Goal: Task Accomplishment & Management: Use online tool/utility

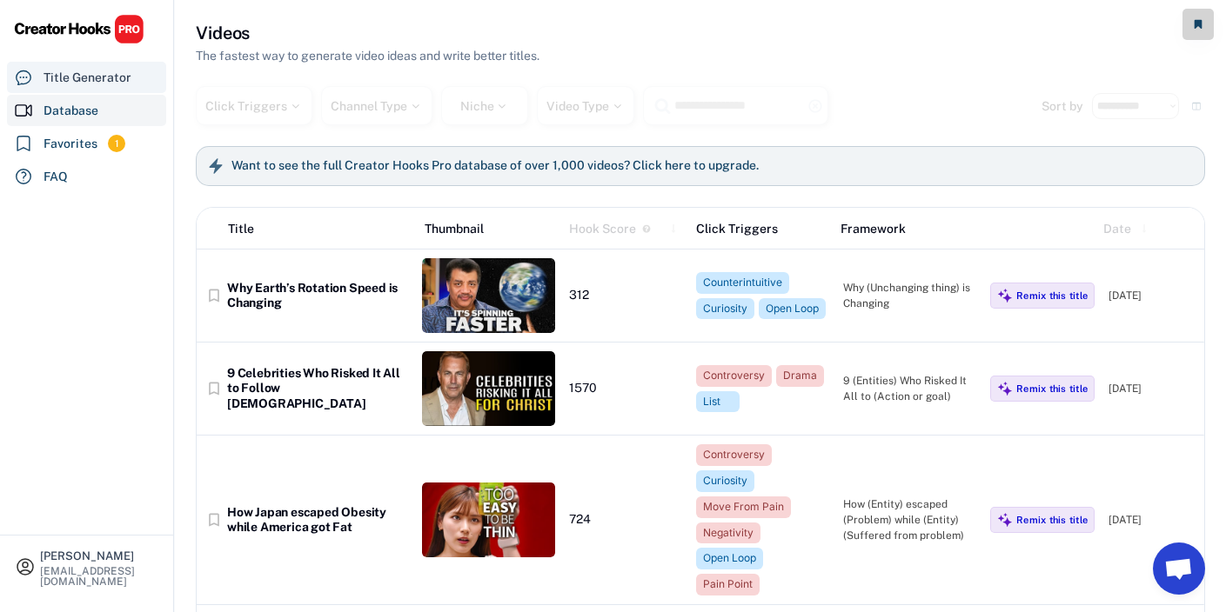
click at [110, 70] on div "Title Generator" at bounding box center [87, 78] width 88 height 18
select select "**********"
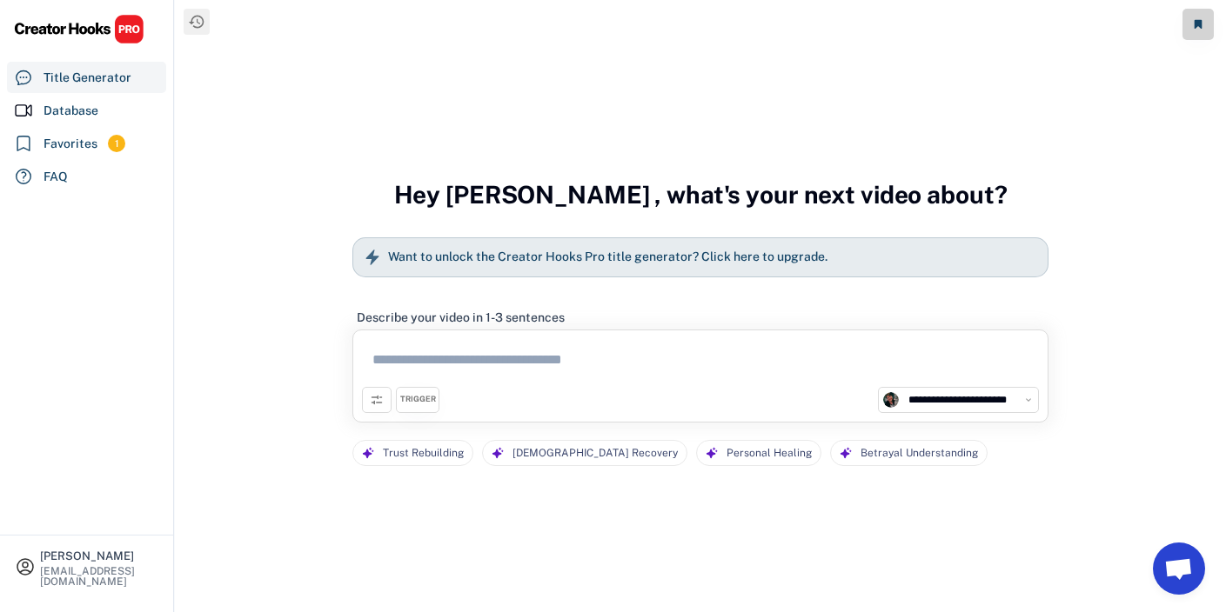
click at [536, 257] on h6 "Want to unlock the Creator Hooks Pro title generator? Click here to upgrade." at bounding box center [607, 258] width 439 height 16
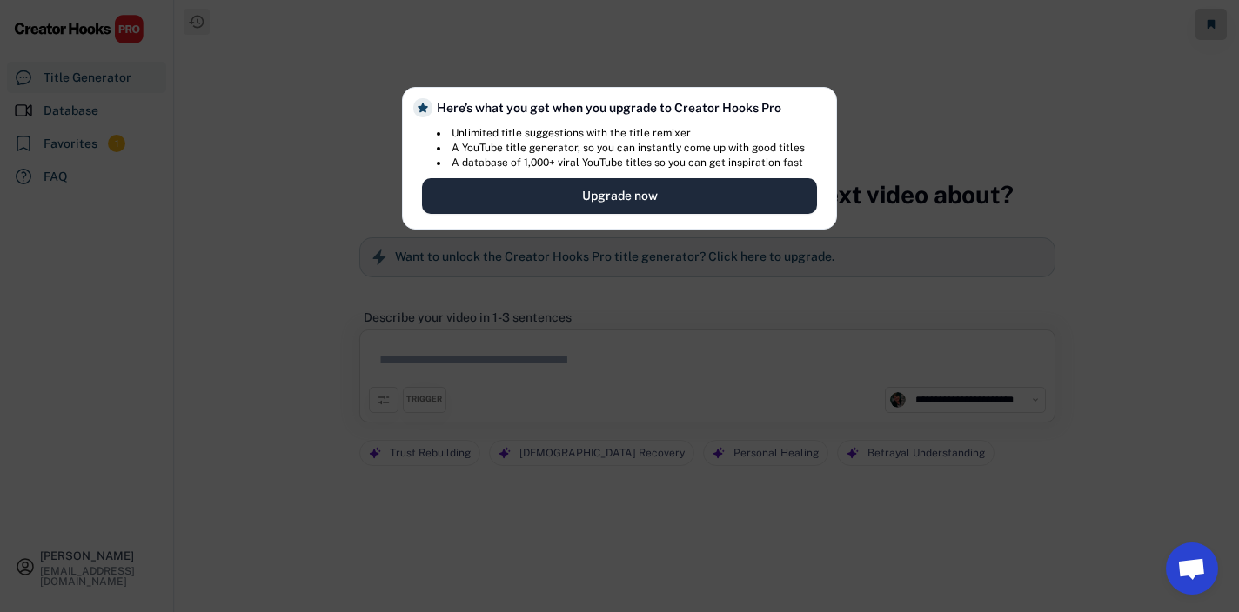
click at [579, 202] on button "Upgrade now" at bounding box center [619, 196] width 395 height 36
click at [572, 197] on button "Upgrade now" at bounding box center [619, 196] width 395 height 36
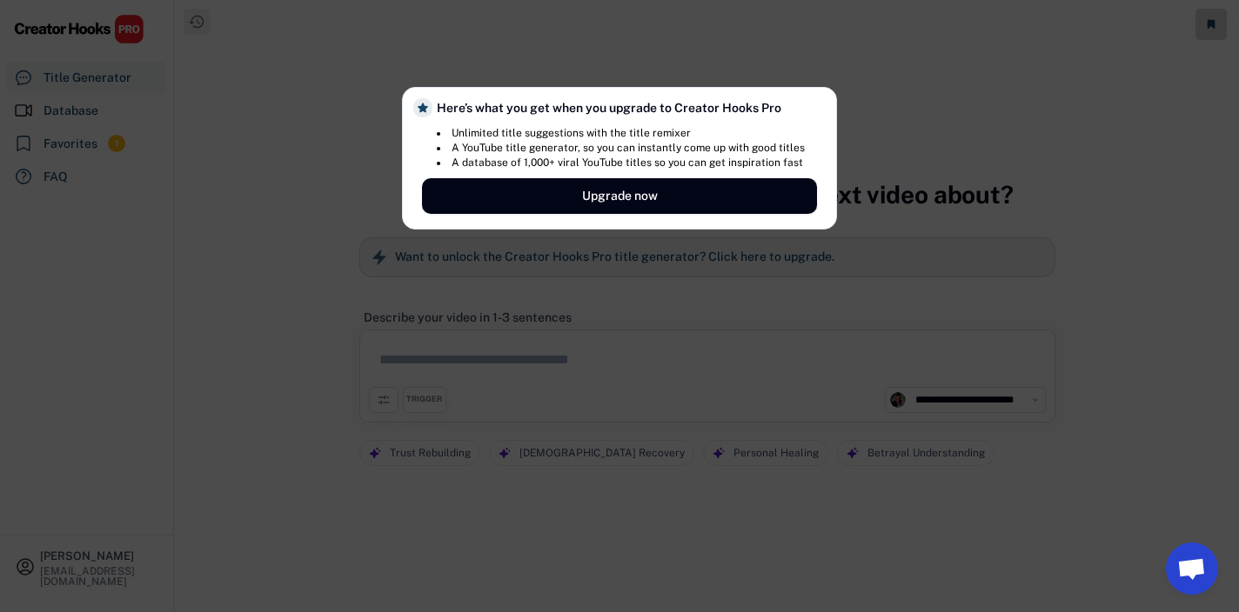
click at [398, 250] on div at bounding box center [619, 306] width 1239 height 612
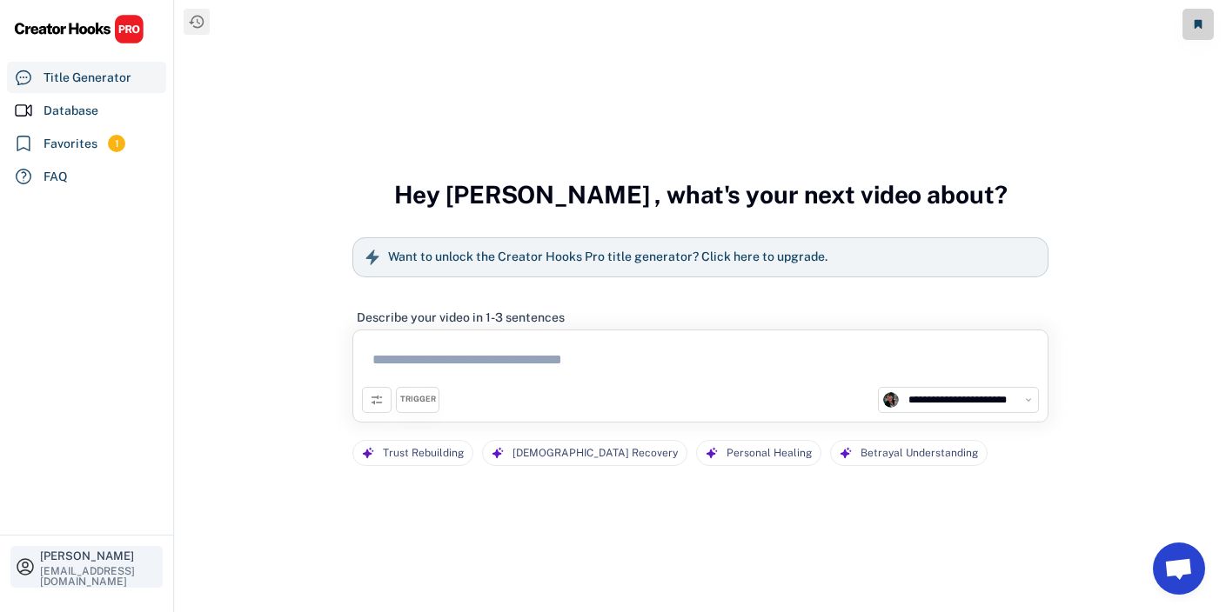
click at [66, 551] on div "[PERSON_NAME]" at bounding box center [99, 556] width 118 height 11
select select
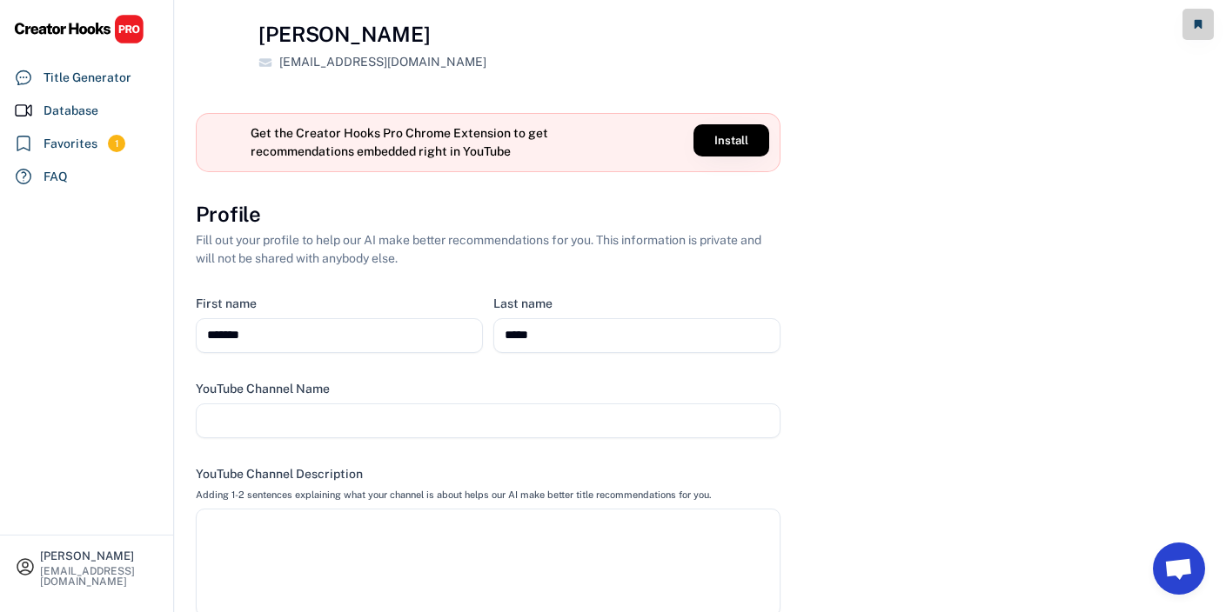
select select
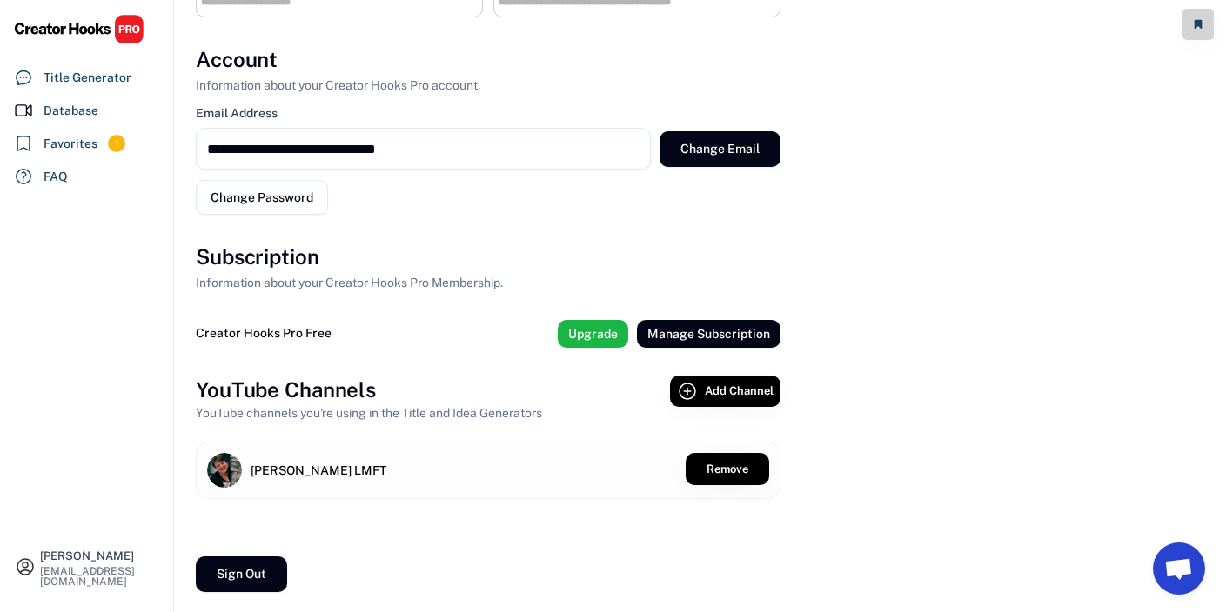
scroll to position [709, 0]
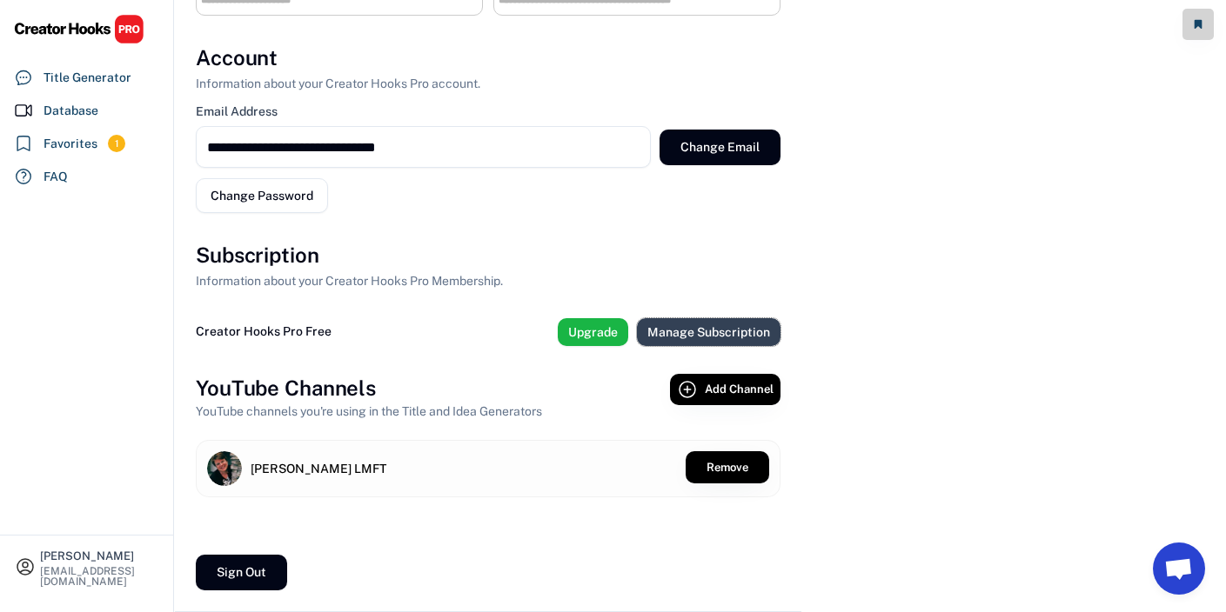
click at [687, 335] on button "Manage Subscription" at bounding box center [709, 332] width 144 height 28
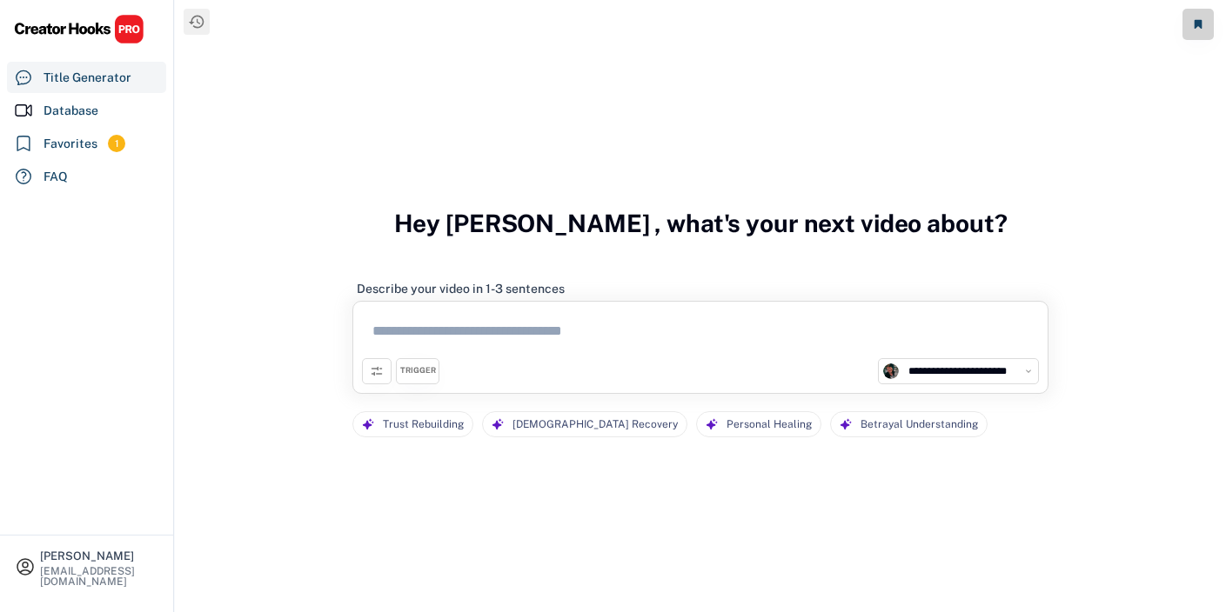
select select "**********"
click at [90, 125] on div "Database" at bounding box center [86, 110] width 159 height 31
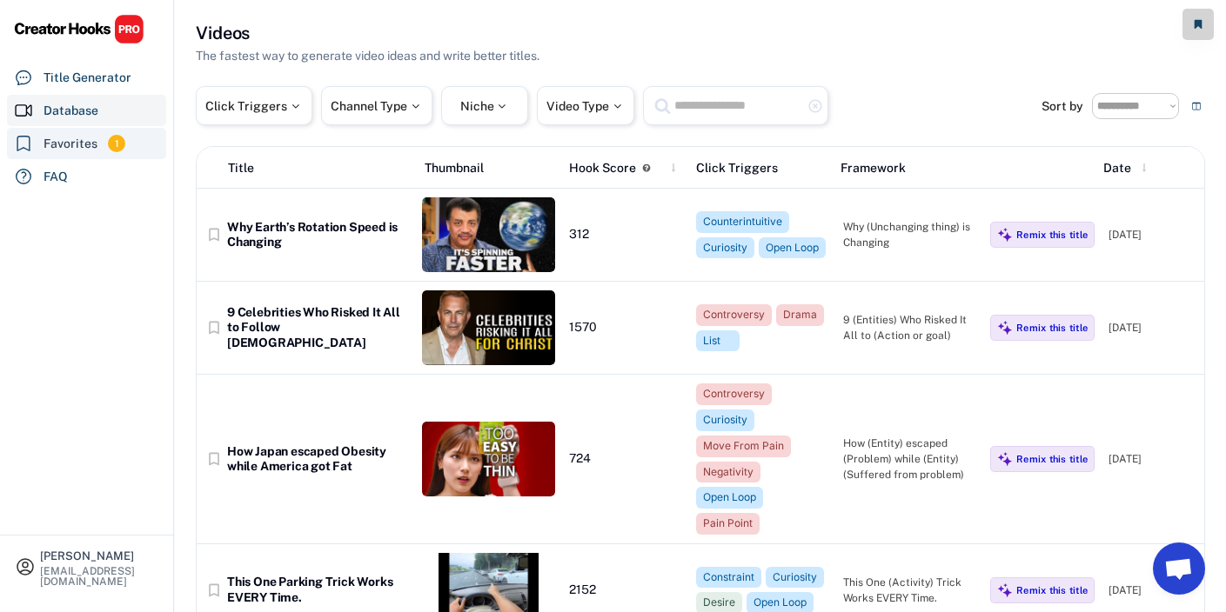
click at [85, 139] on div "Favorites" at bounding box center [70, 144] width 54 height 18
select select "******"
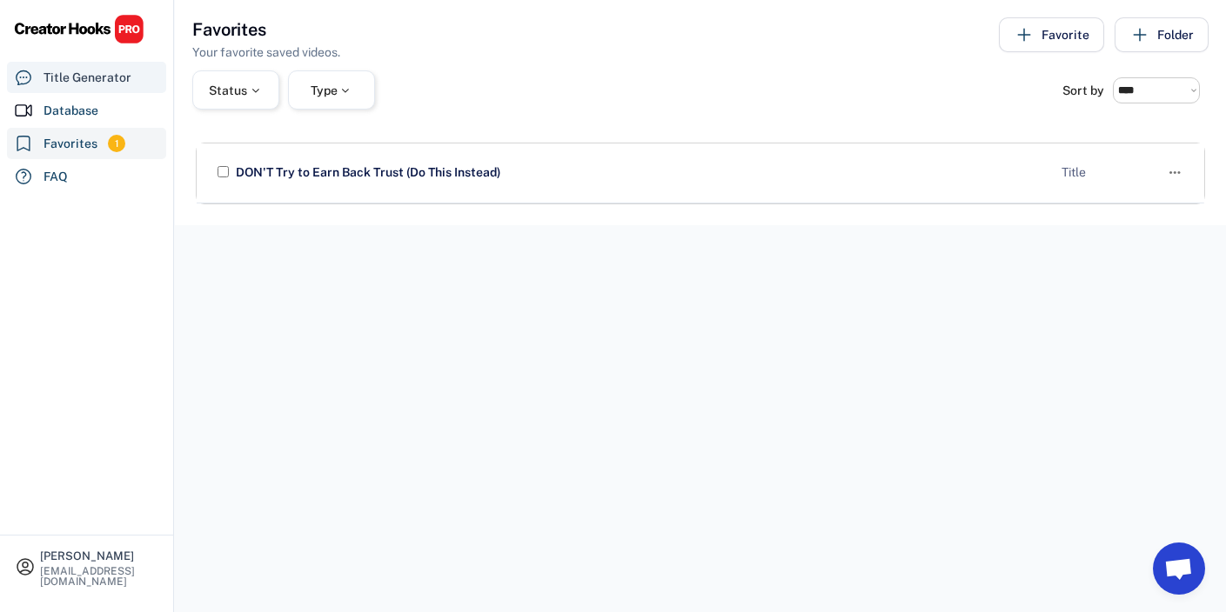
click at [86, 74] on div "Title Generator" at bounding box center [87, 78] width 88 height 18
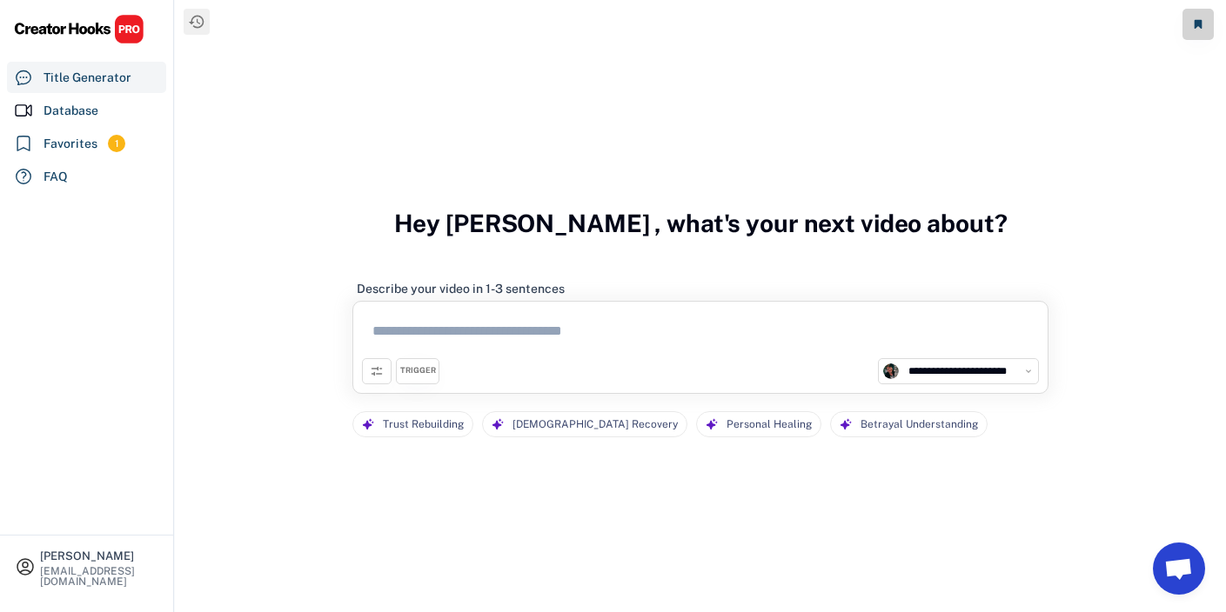
click at [419, 321] on textarea at bounding box center [700, 335] width 677 height 48
select select "**********"
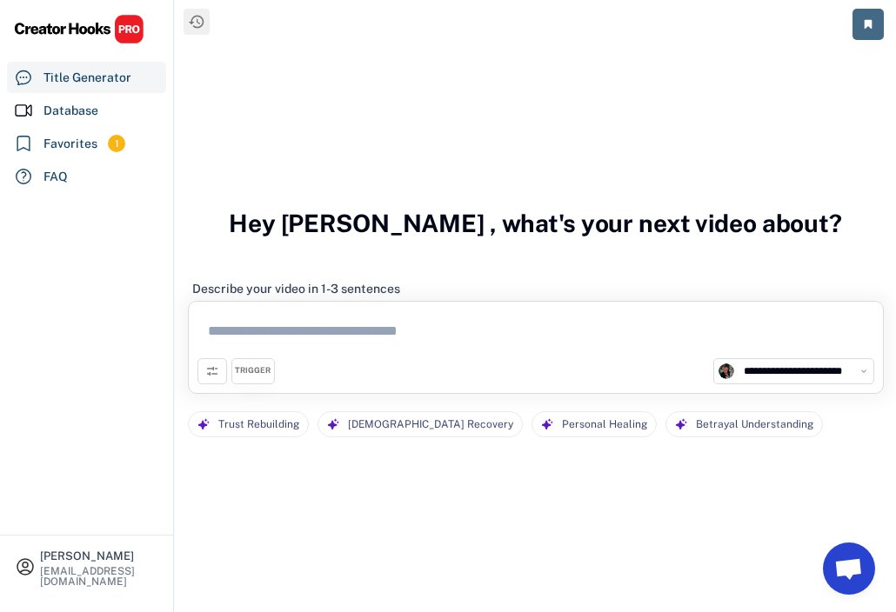
click at [873, 18] on button at bounding box center [868, 24] width 31 height 31
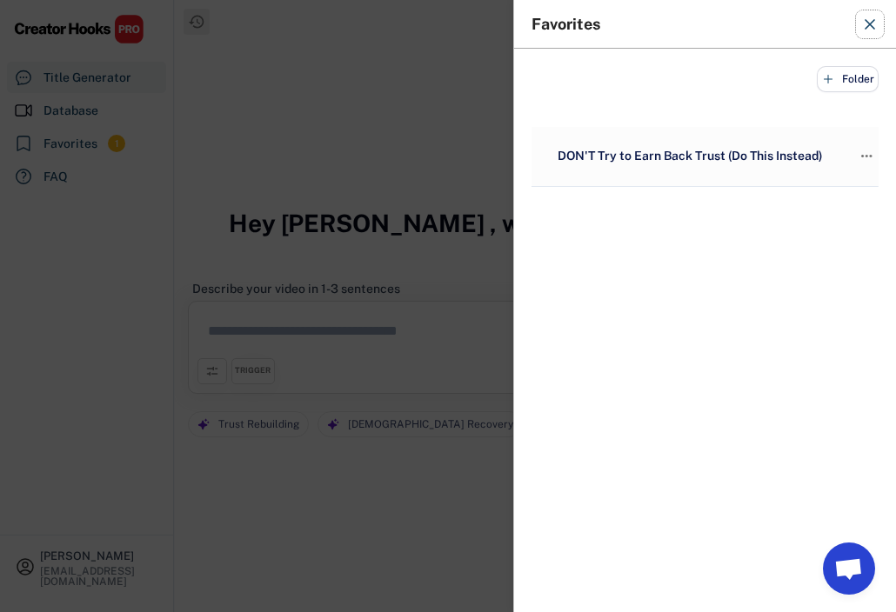
click at [876, 22] on icon at bounding box center [869, 24] width 17 height 17
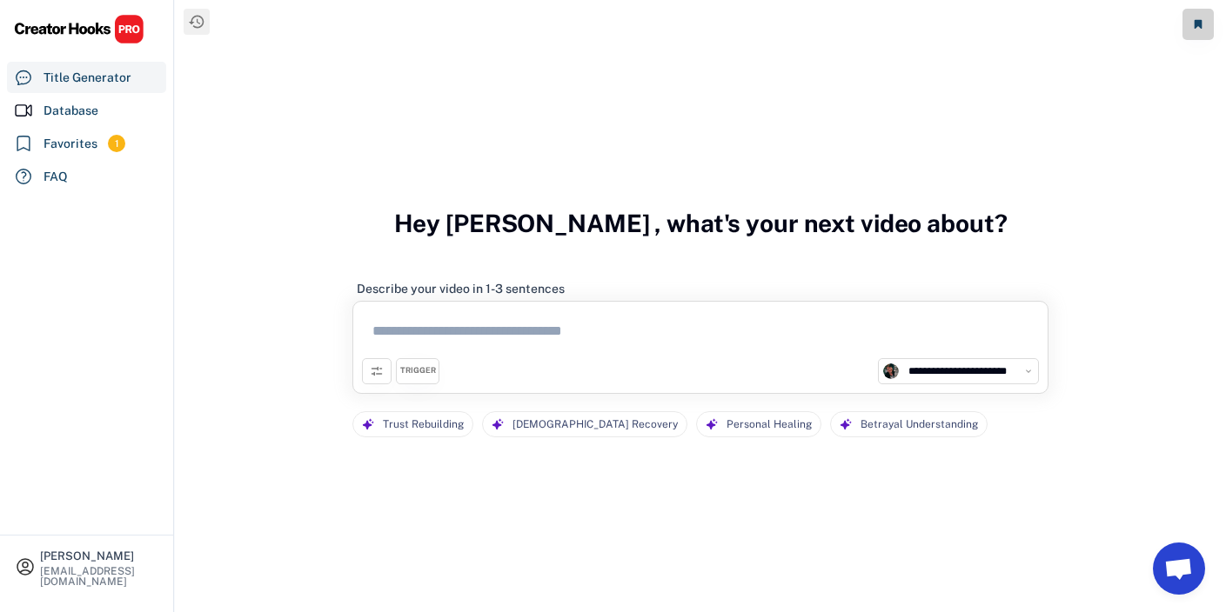
paste textarea "**********"
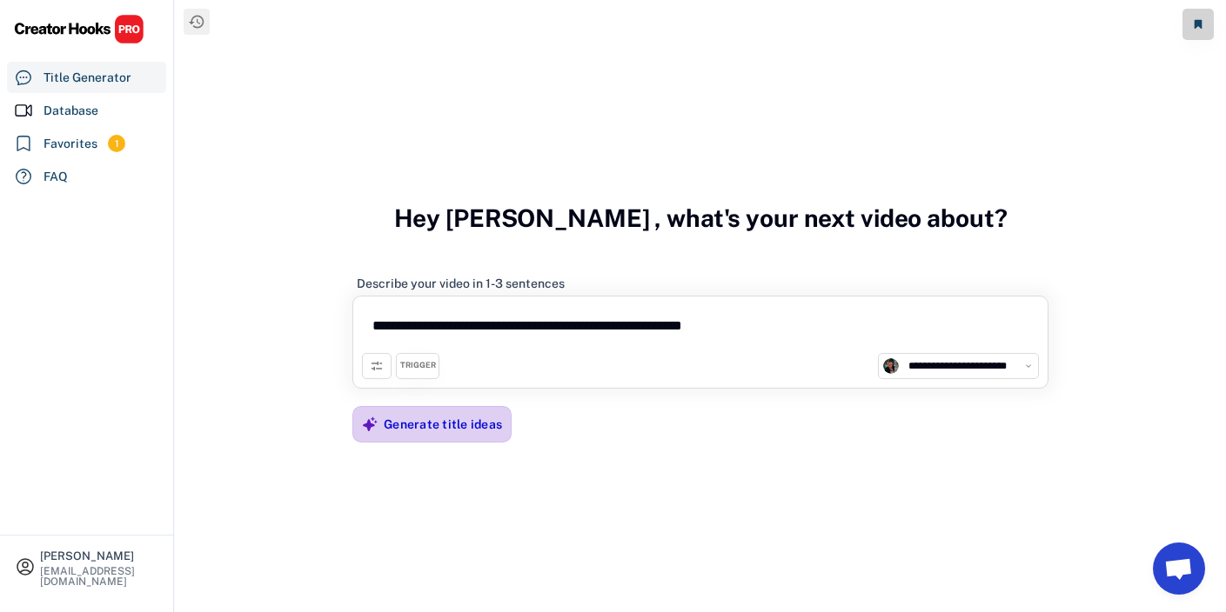
type textarea "**********"
click at [463, 427] on div "Generate title ideas" at bounding box center [443, 425] width 118 height 16
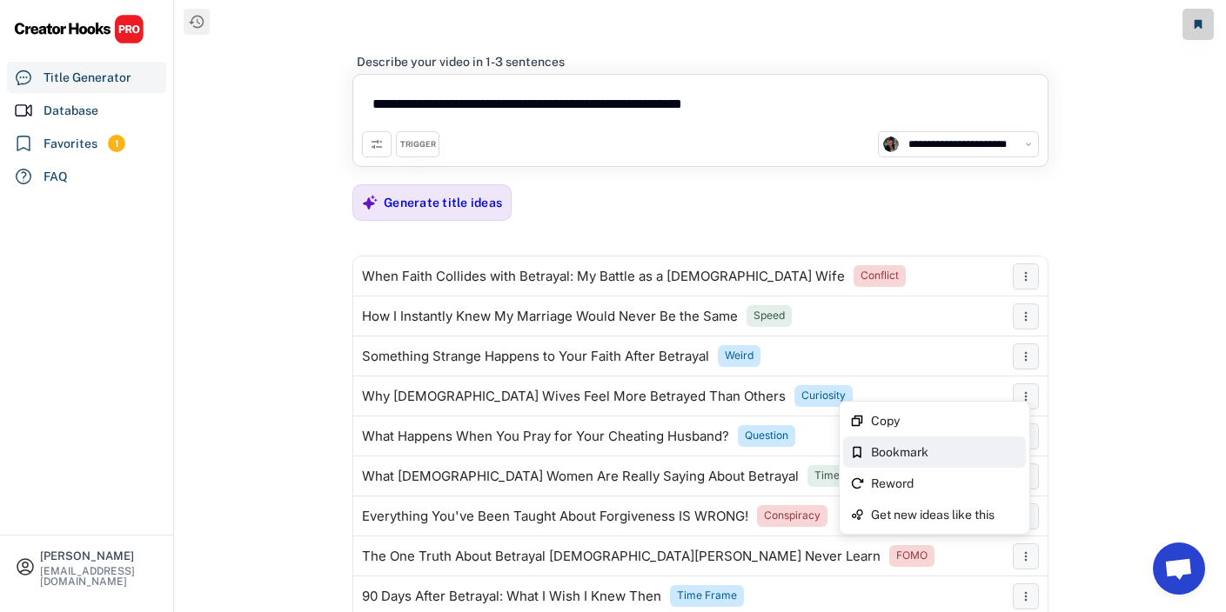
click at [985, 441] on div "Bookmark" at bounding box center [934, 452] width 183 height 31
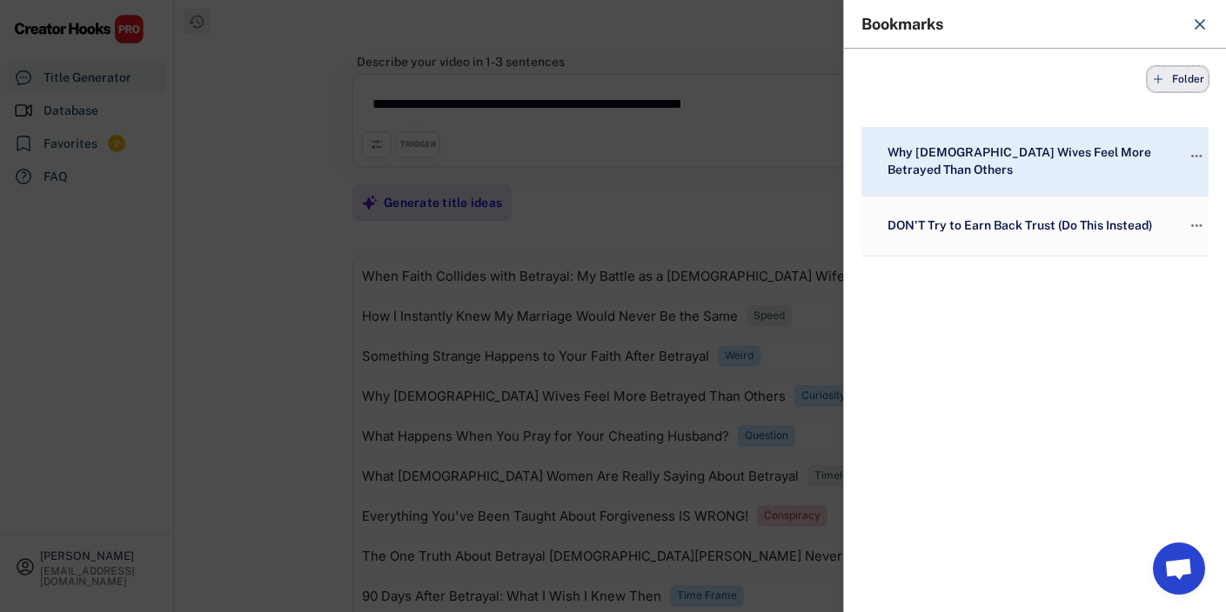
click at [1197, 79] on span "Folder" at bounding box center [1188, 79] width 32 height 0
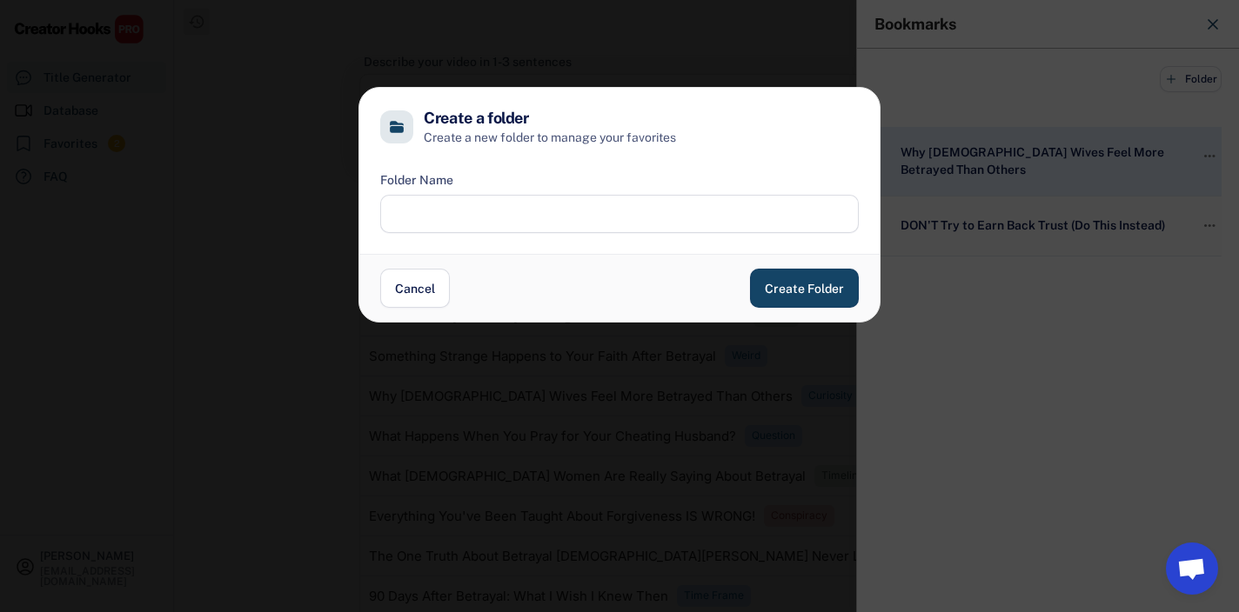
click at [548, 210] on input "input" at bounding box center [619, 214] width 478 height 38
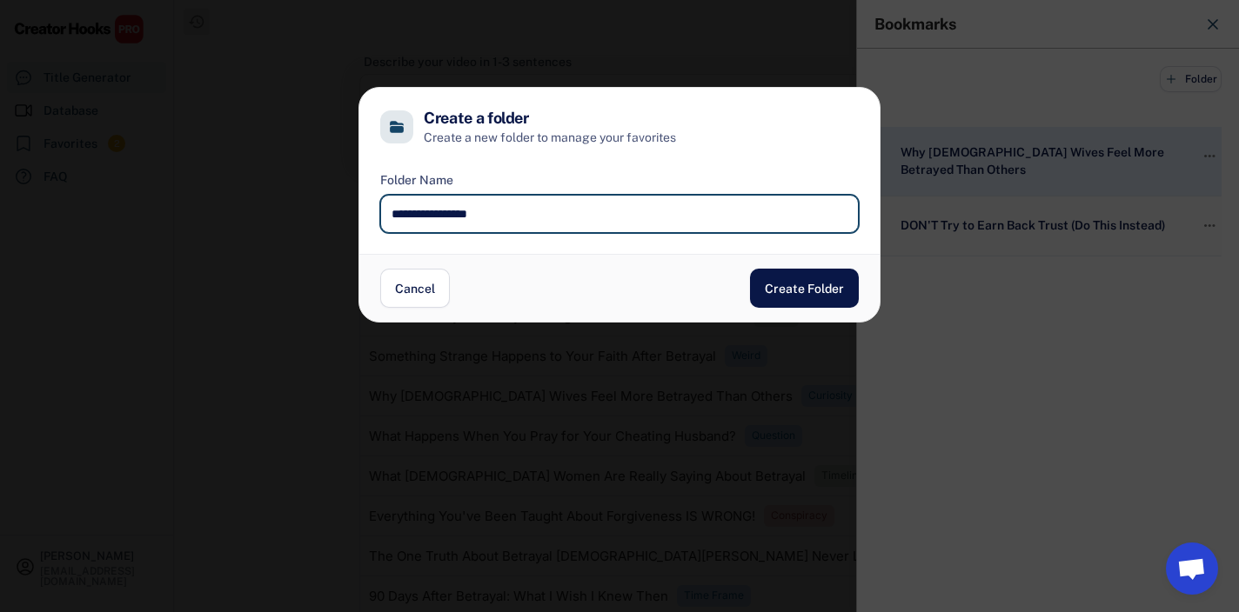
type input "**********"
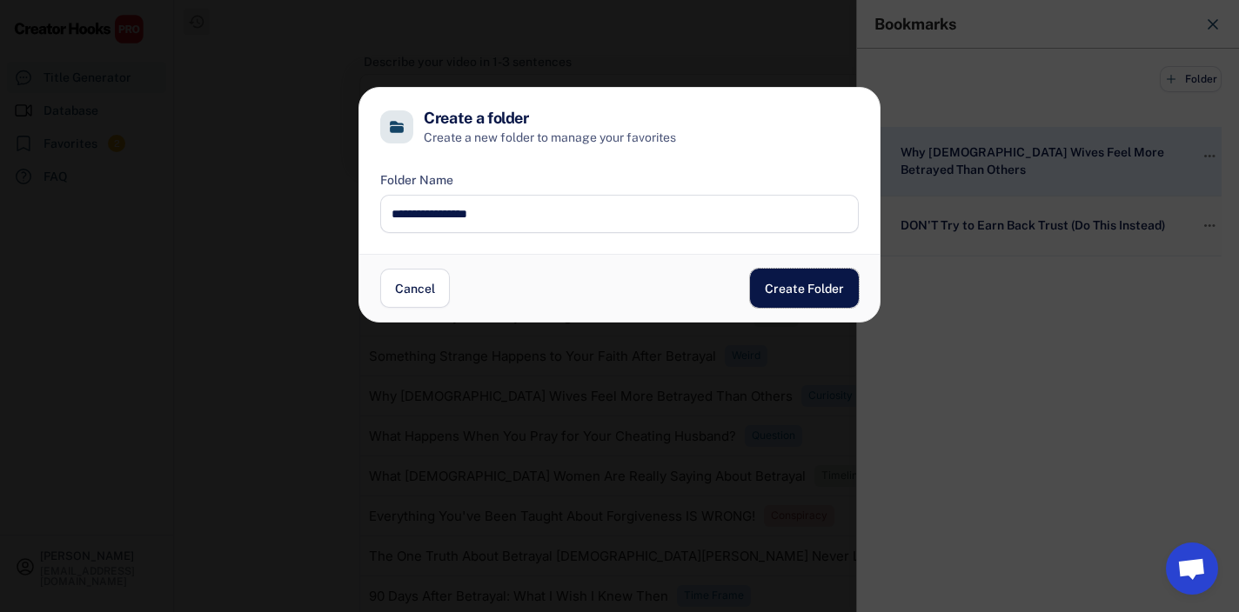
click at [793, 282] on button "Create Folder" at bounding box center [804, 288] width 109 height 39
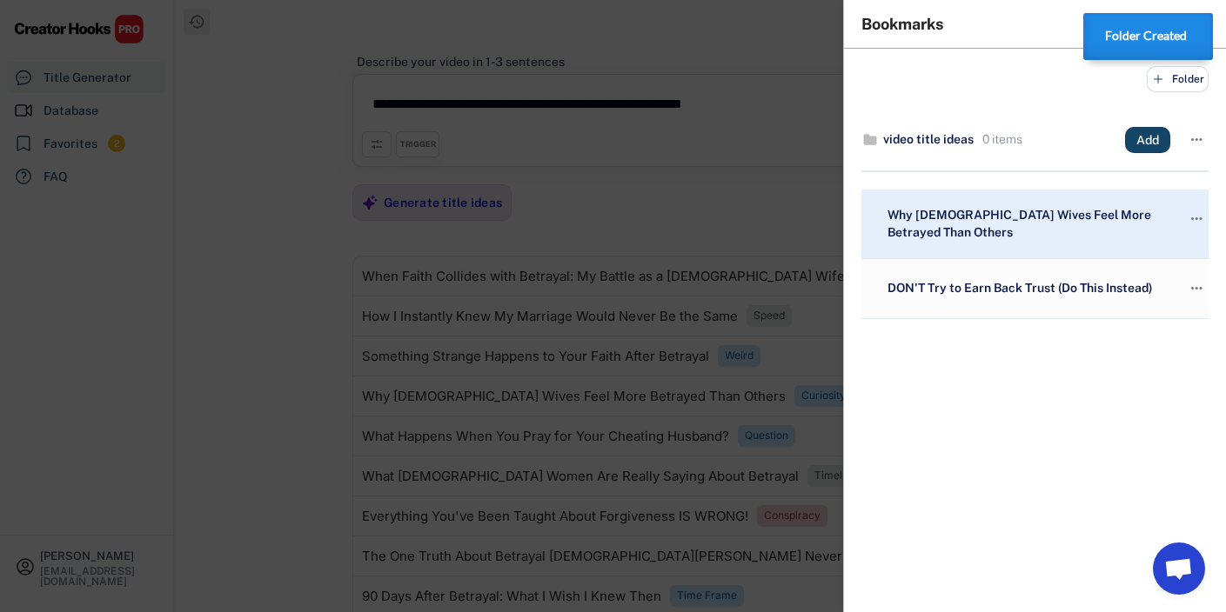
click at [200, 312] on div at bounding box center [613, 306] width 1226 height 612
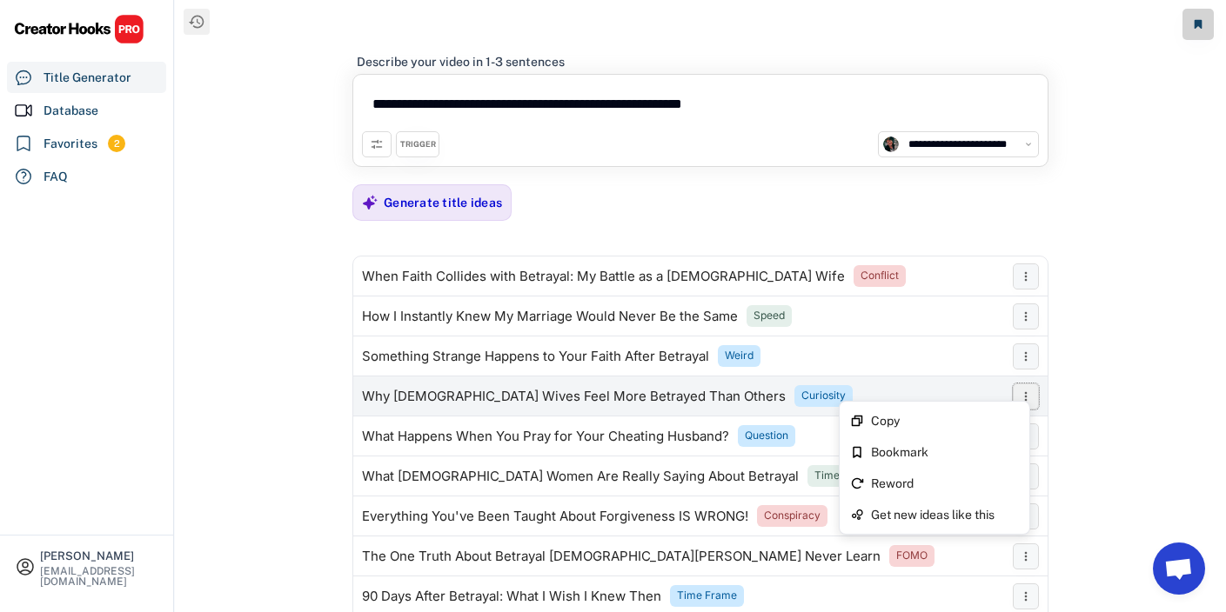
click at [1026, 395] on icon at bounding box center [1026, 397] width 14 height 14
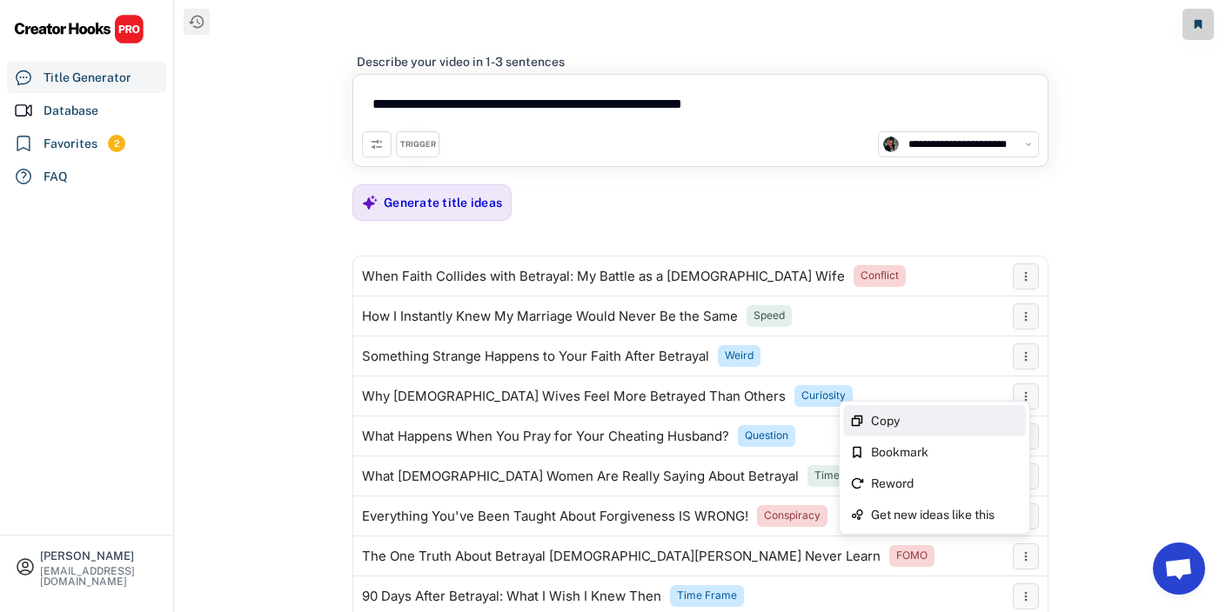
click at [933, 415] on div "Copy" at bounding box center [945, 421] width 148 height 12
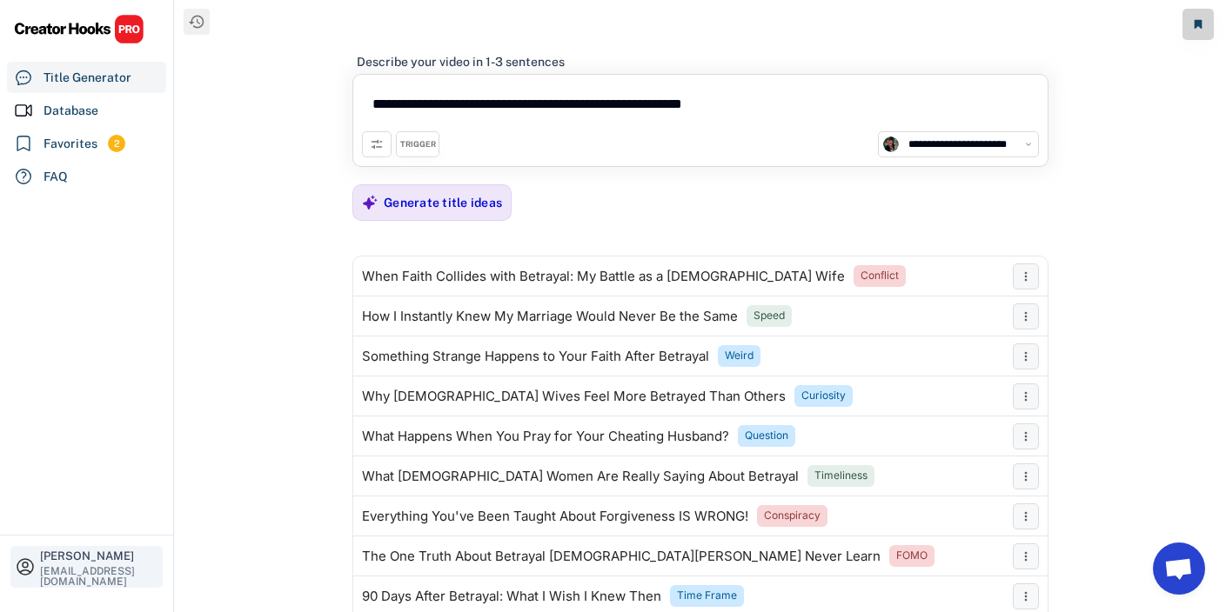
click at [91, 554] on div "[PERSON_NAME]" at bounding box center [99, 556] width 118 height 11
select select
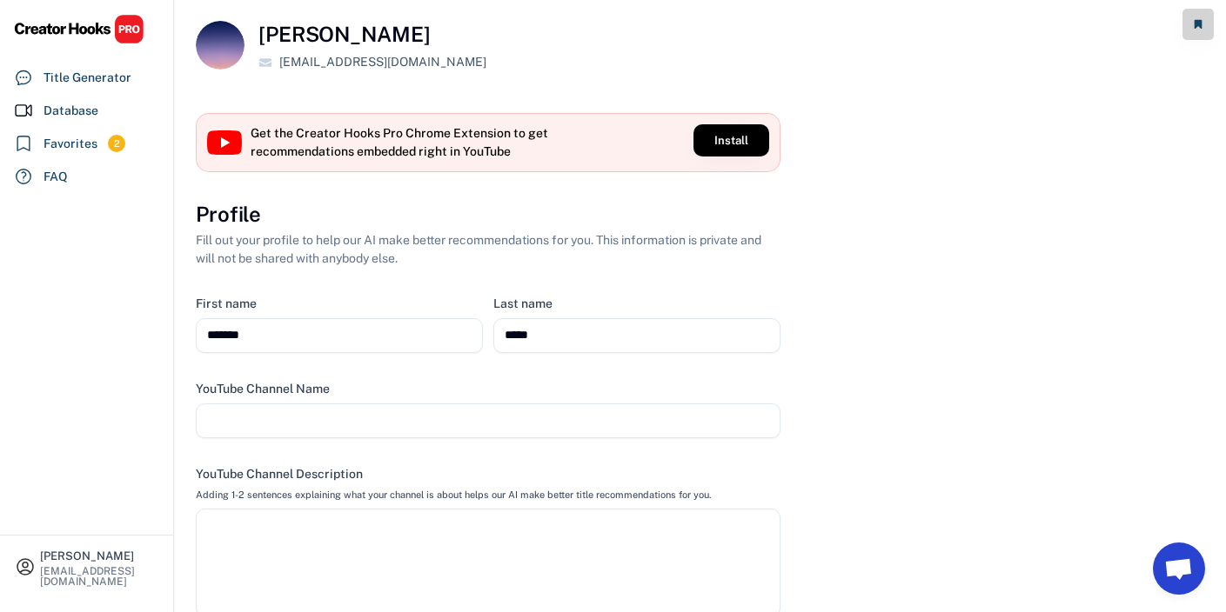
select select
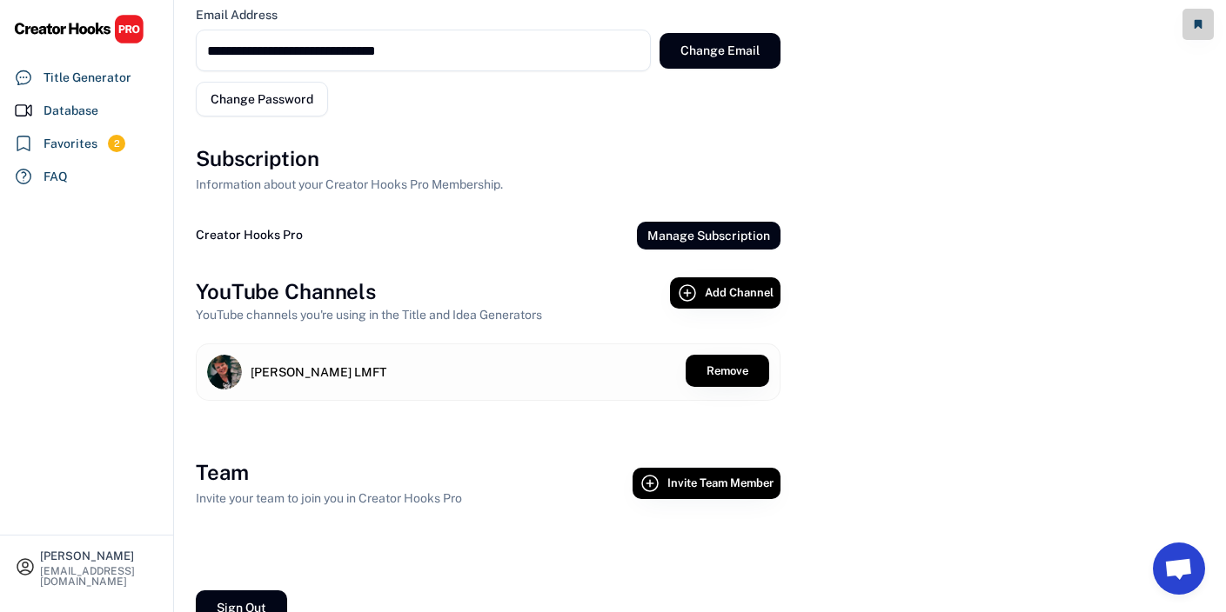
scroll to position [802, 0]
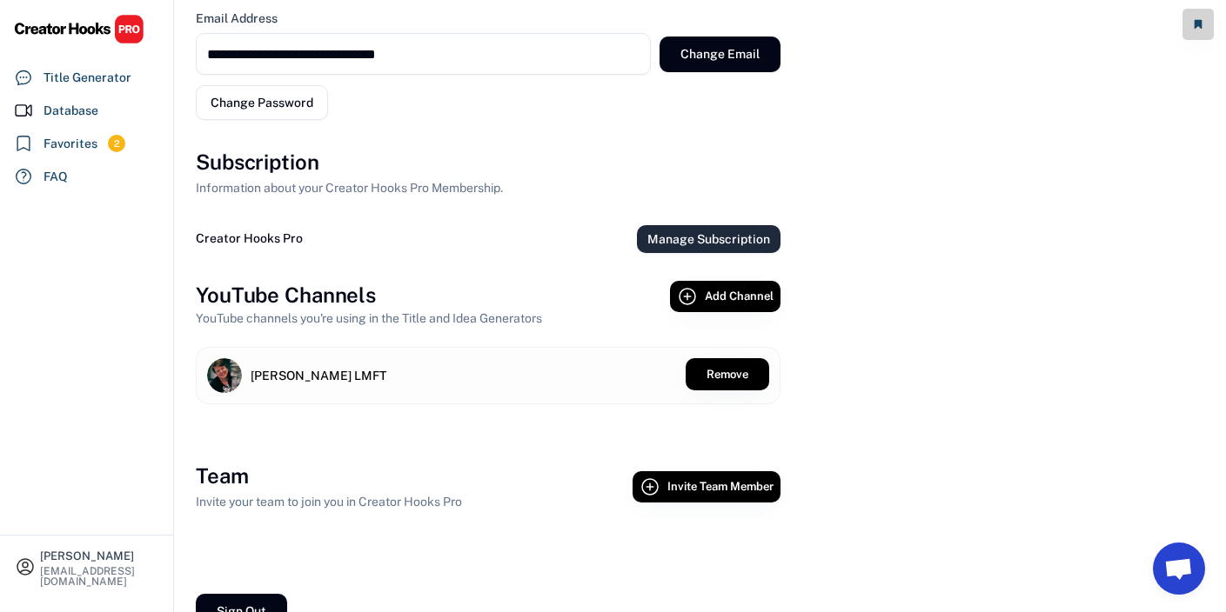
click at [704, 236] on button "Manage Subscription" at bounding box center [709, 239] width 144 height 28
click at [671, 240] on button "Manage Subscription" at bounding box center [709, 239] width 144 height 28
